Goal: Transaction & Acquisition: Obtain resource

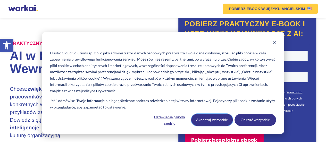
click at [219, 121] on button "Akceptuj wszystkie" at bounding box center [212, 120] width 42 height 12
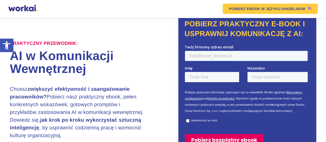
click at [231, 54] on input "Twój firmowy adres email *" at bounding box center [246, 56] width 123 height 10
type input "supeldarek@gmail.com"
type input "Dariusz"
type input "Supeł"
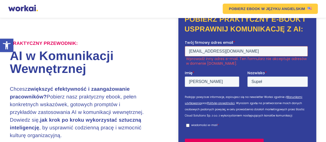
drag, startPoint x: 238, startPoint y: 50, endPoint x: 181, endPoint y: 51, distance: 56.8
click at [185, 51] on html "Twój firmowy adres email * supeldarek@gmail.com Wprowadź inny adres e-mail. Ten…" at bounding box center [247, 100] width 125 height 120
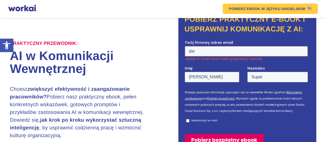
type input "dariusz.supel@brpo.gov.pl"
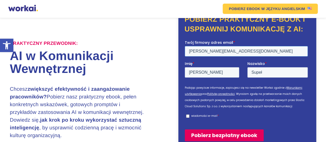
scroll to position [56, 0]
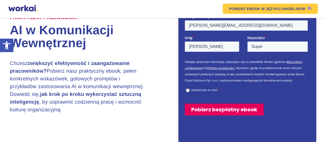
click at [188, 90] on input "wiadomości e-mail *" at bounding box center [187, 90] width 3 height 3
checkbox input "true"
click at [214, 109] on input "Pobierz bezpłatny ebook" at bounding box center [224, 110] width 79 height 12
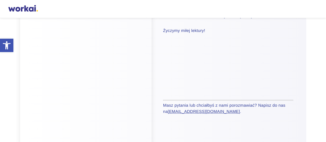
scroll to position [103, 0]
